Goal: Task Accomplishment & Management: Manage account settings

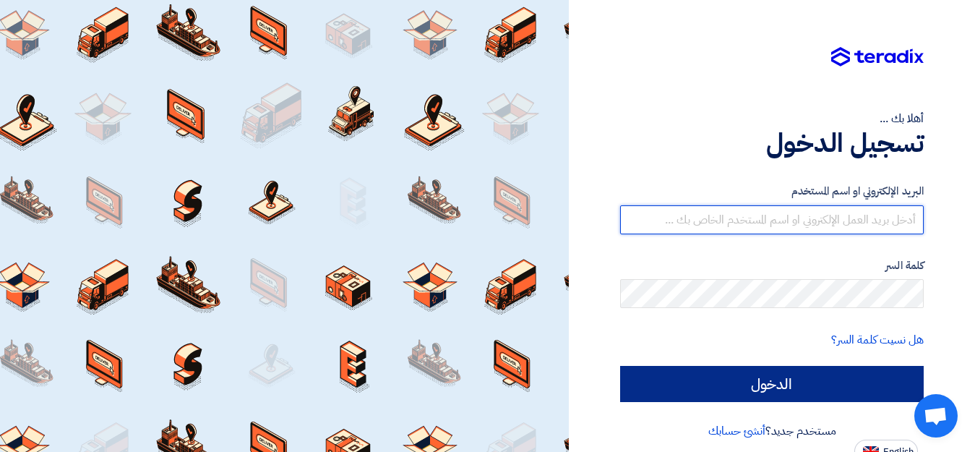
type input "[EMAIL_ADDRESS][DOMAIN_NAME]"
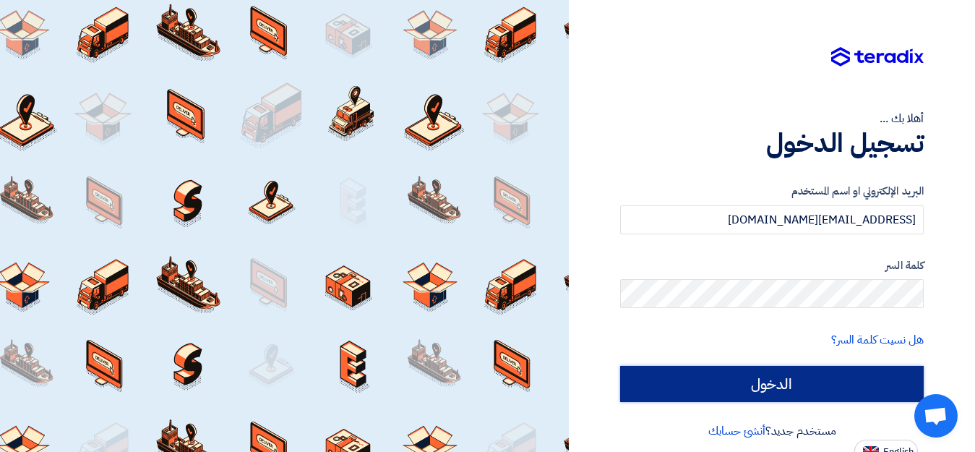
click at [792, 385] on input "الدخول" at bounding box center [772, 384] width 304 height 36
click at [767, 389] on input "الدخول" at bounding box center [772, 384] width 304 height 36
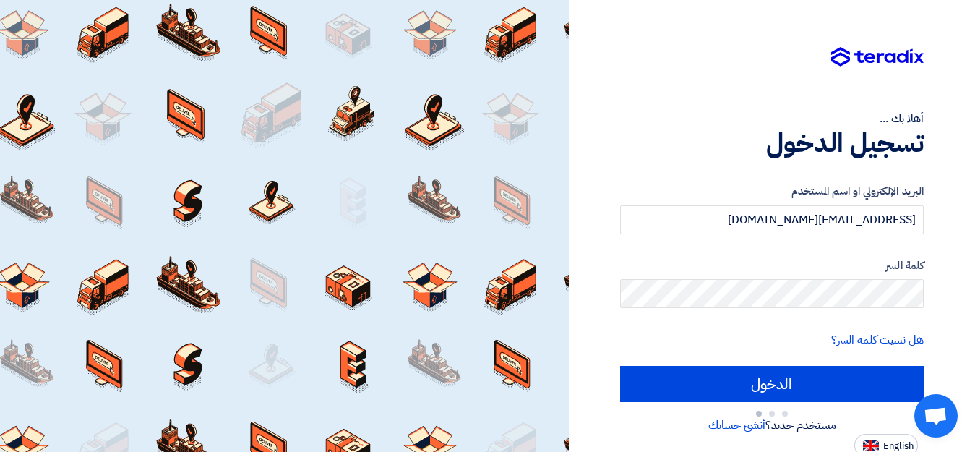
click at [739, 250] on form "البريد الإلكتروني او اسم المستخدم [EMAIL_ADDRESS][DOMAIN_NAME] كلمة السر هل نسي…" at bounding box center [772, 303] width 304 height 241
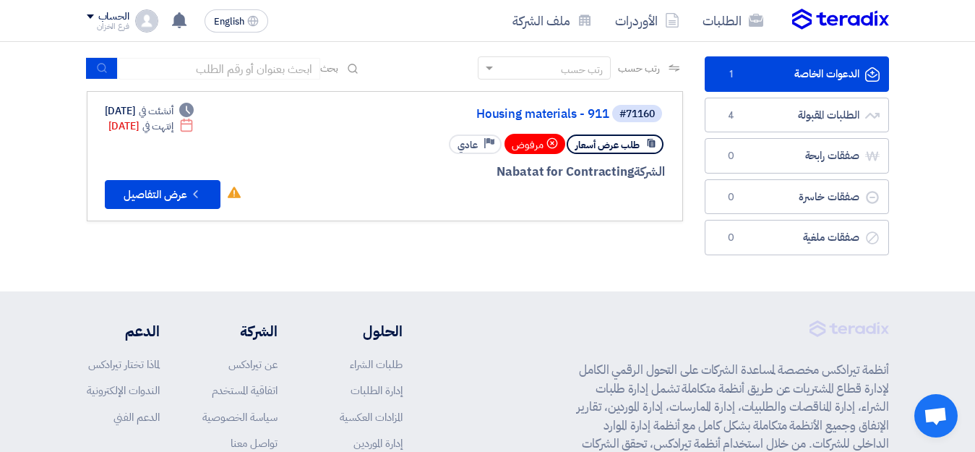
scroll to position [40, 0]
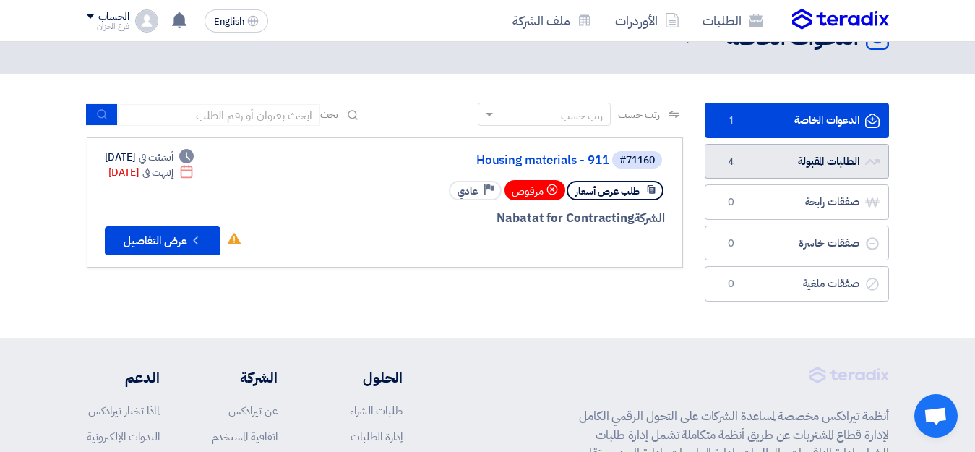
click at [844, 172] on link "الطلبات المقبولة الطلبات المقبولة 4" at bounding box center [797, 161] width 184 height 35
